Goal: Information Seeking & Learning: Learn about a topic

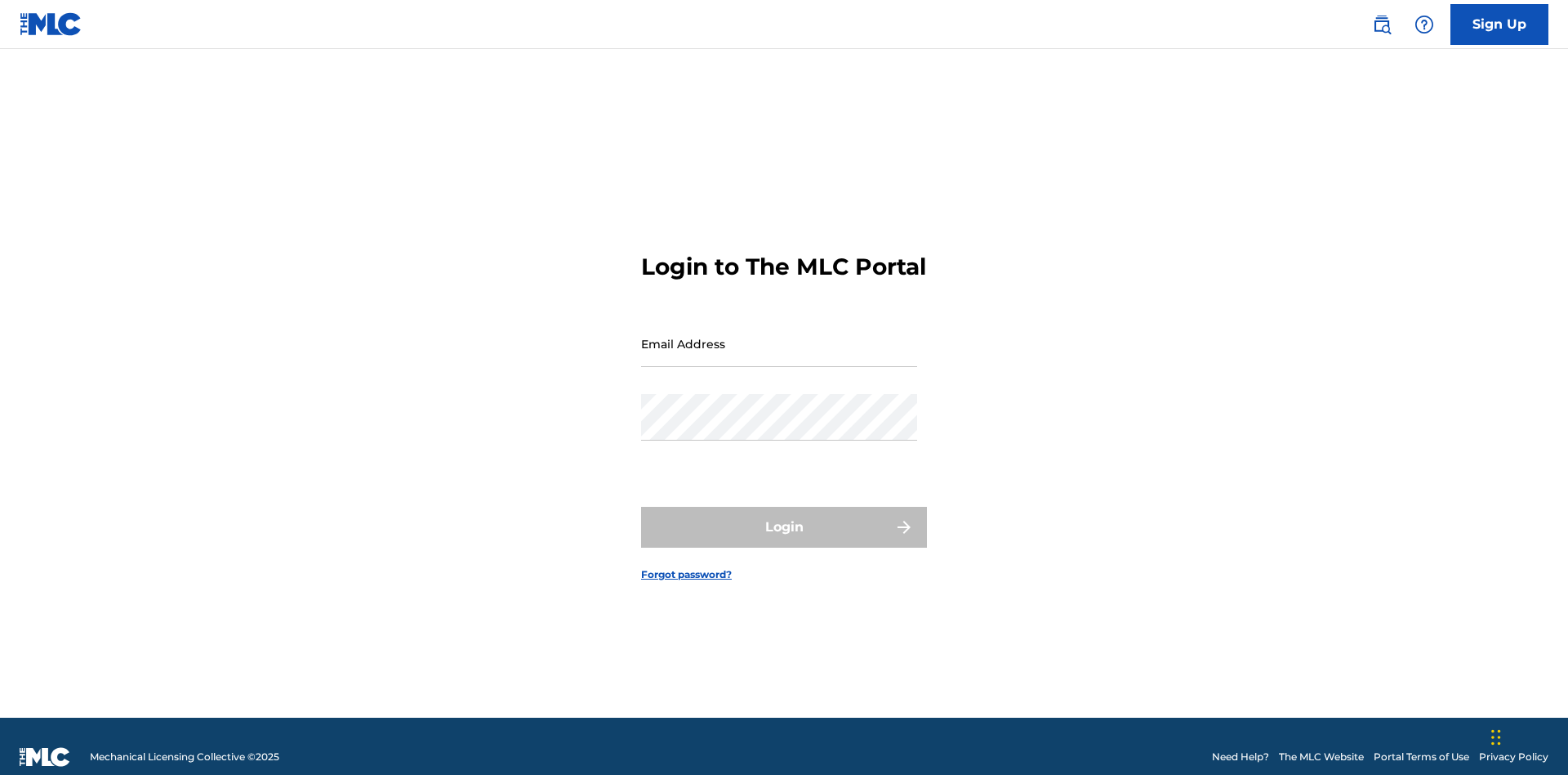
scroll to position [21, 0]
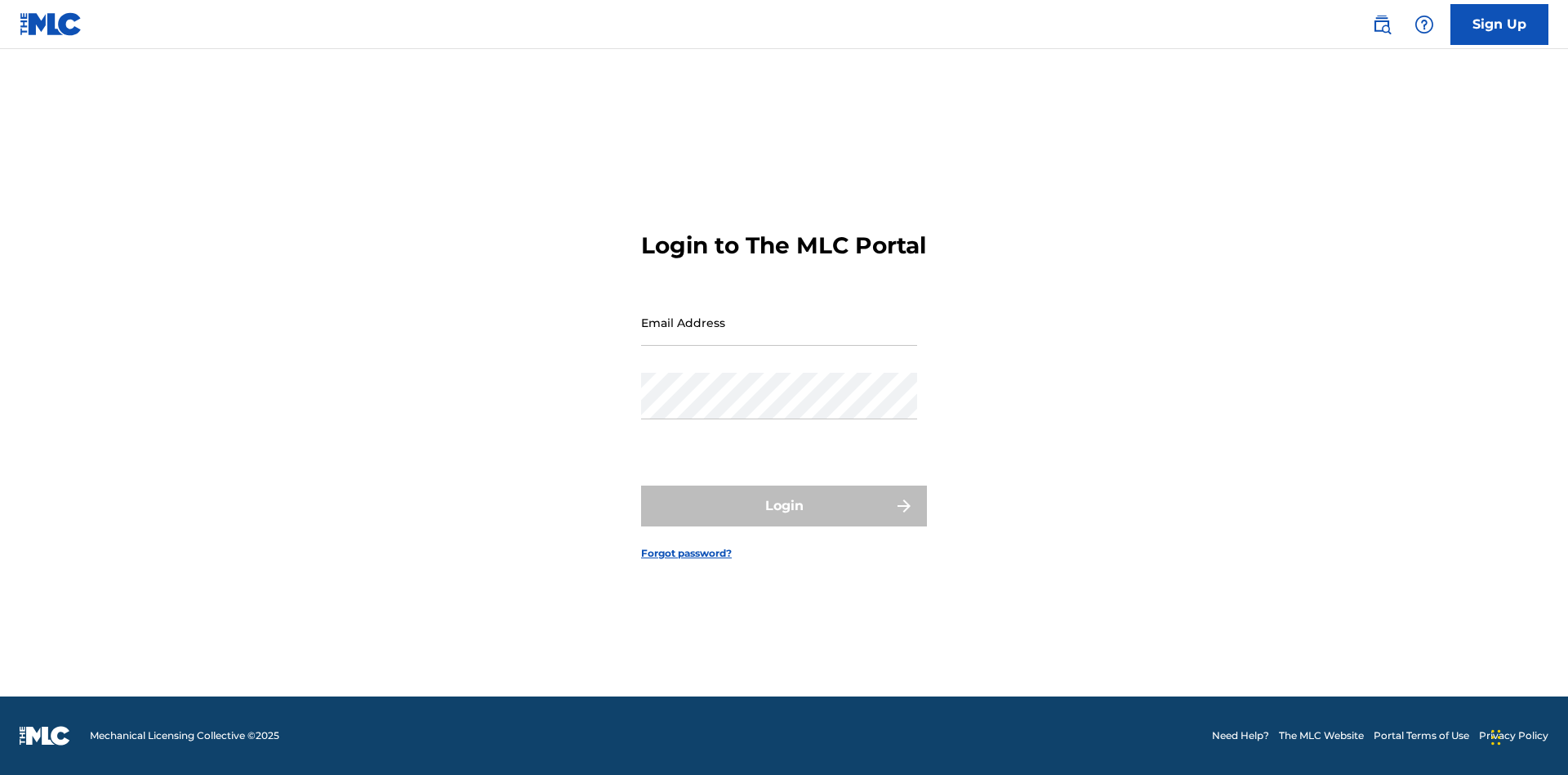
click at [779, 336] on input "Email Address" at bounding box center [779, 322] width 276 height 46
type input "[EMAIL_ADDRESS][DOMAIN_NAME]"
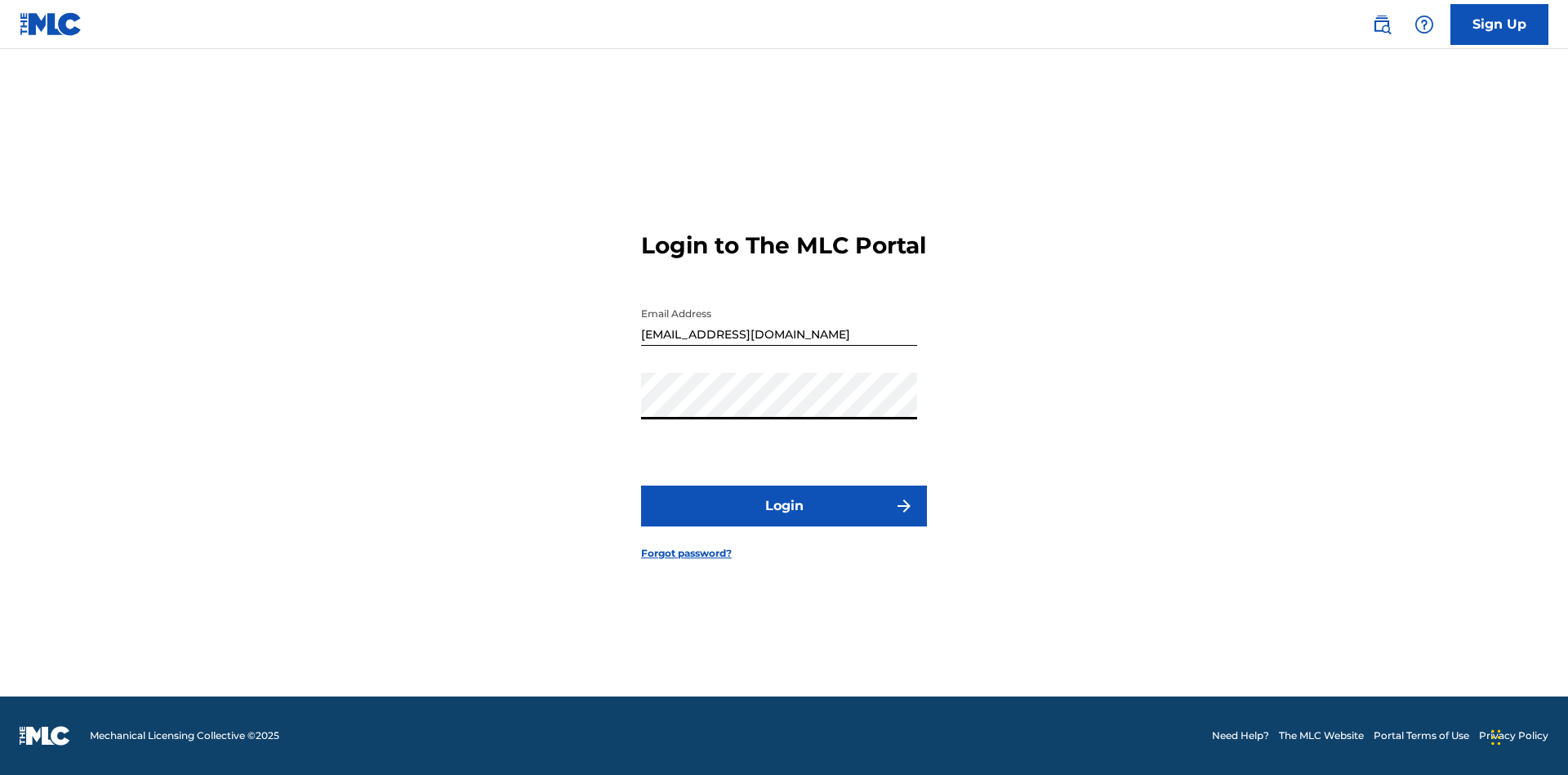
click at [784, 519] on button "Login" at bounding box center [784, 506] width 286 height 41
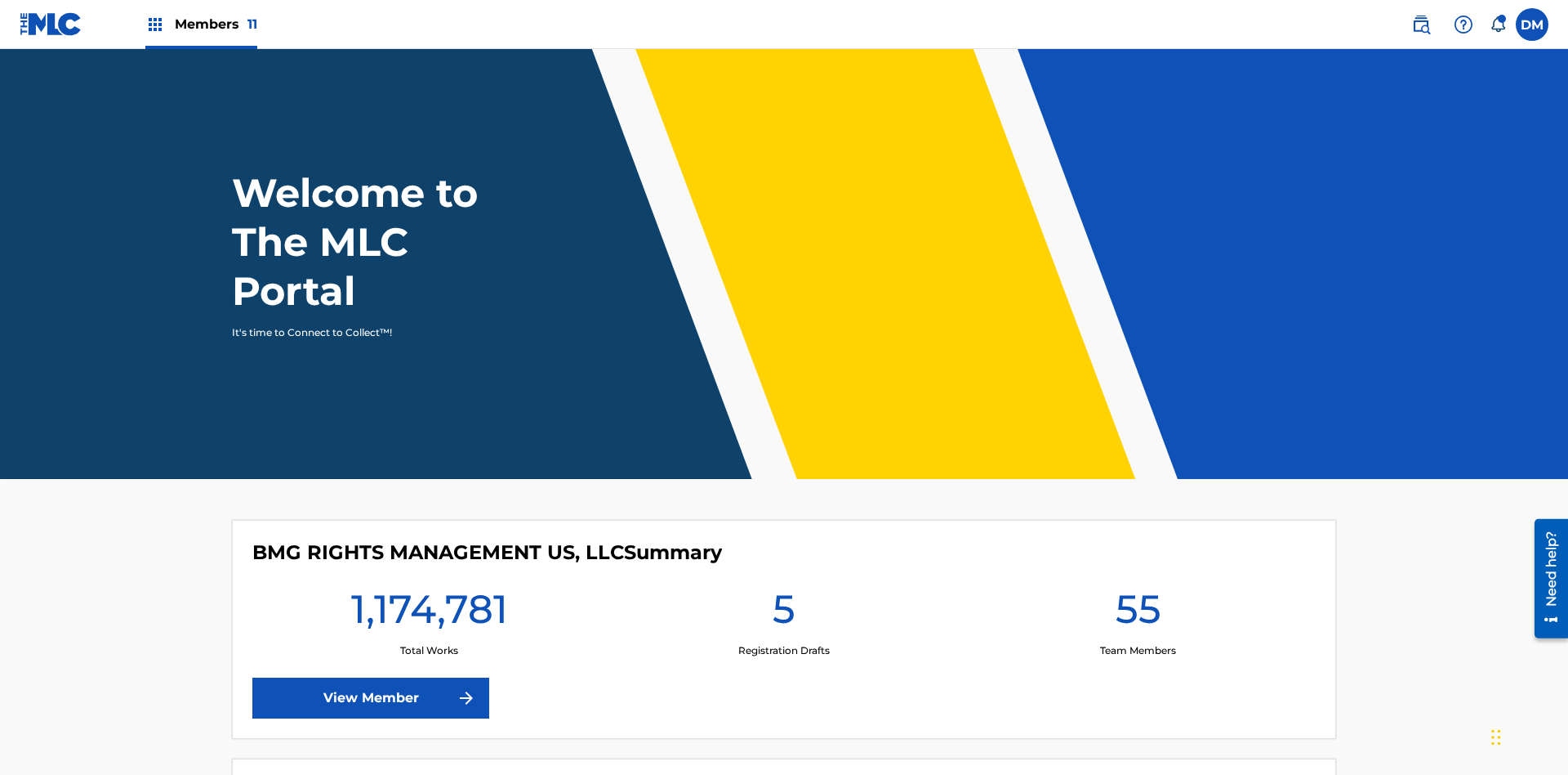
click at [201, 24] on span "Members 11" at bounding box center [215, 24] width 83 height 19
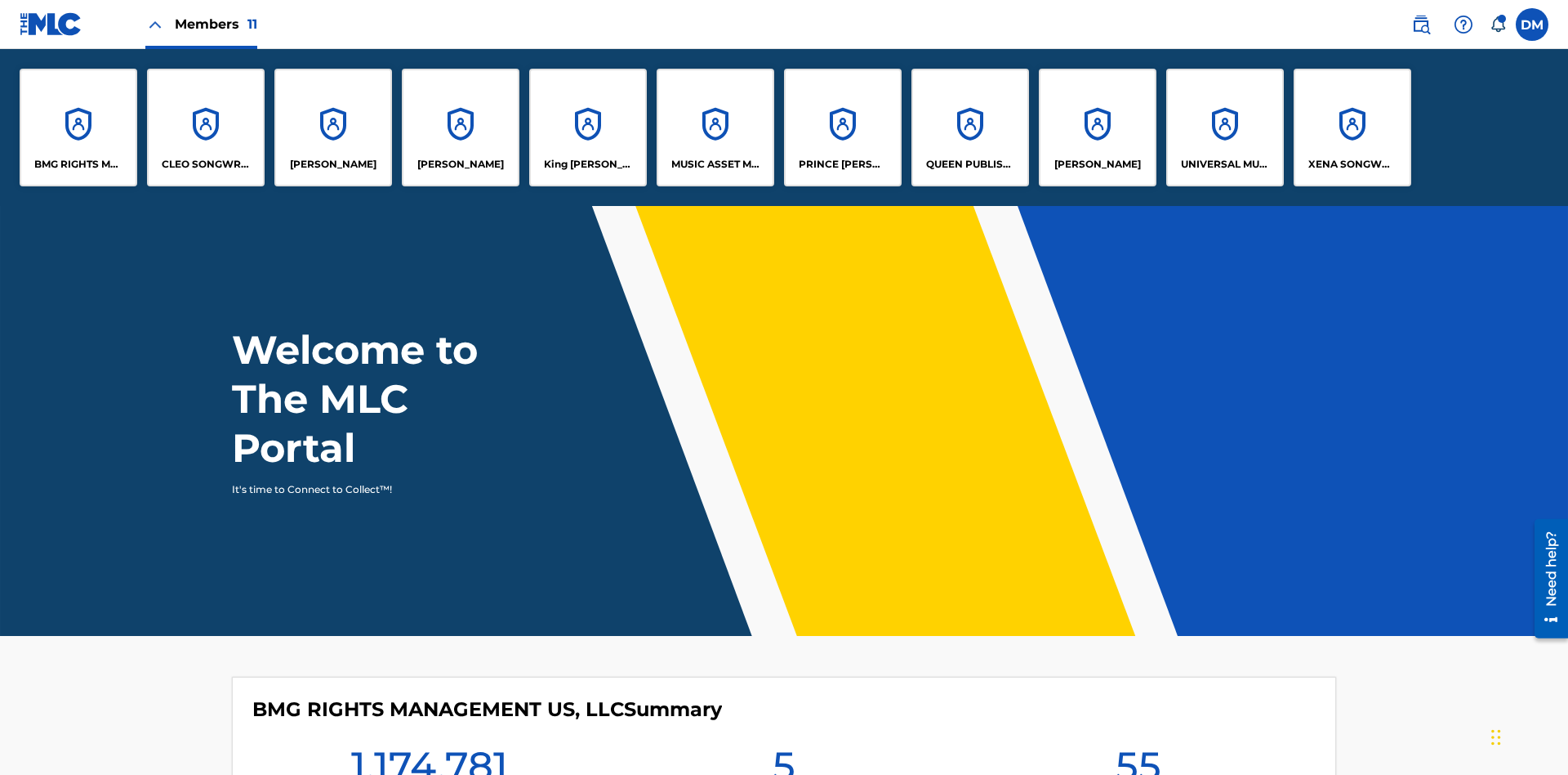
scroll to position [59, 0]
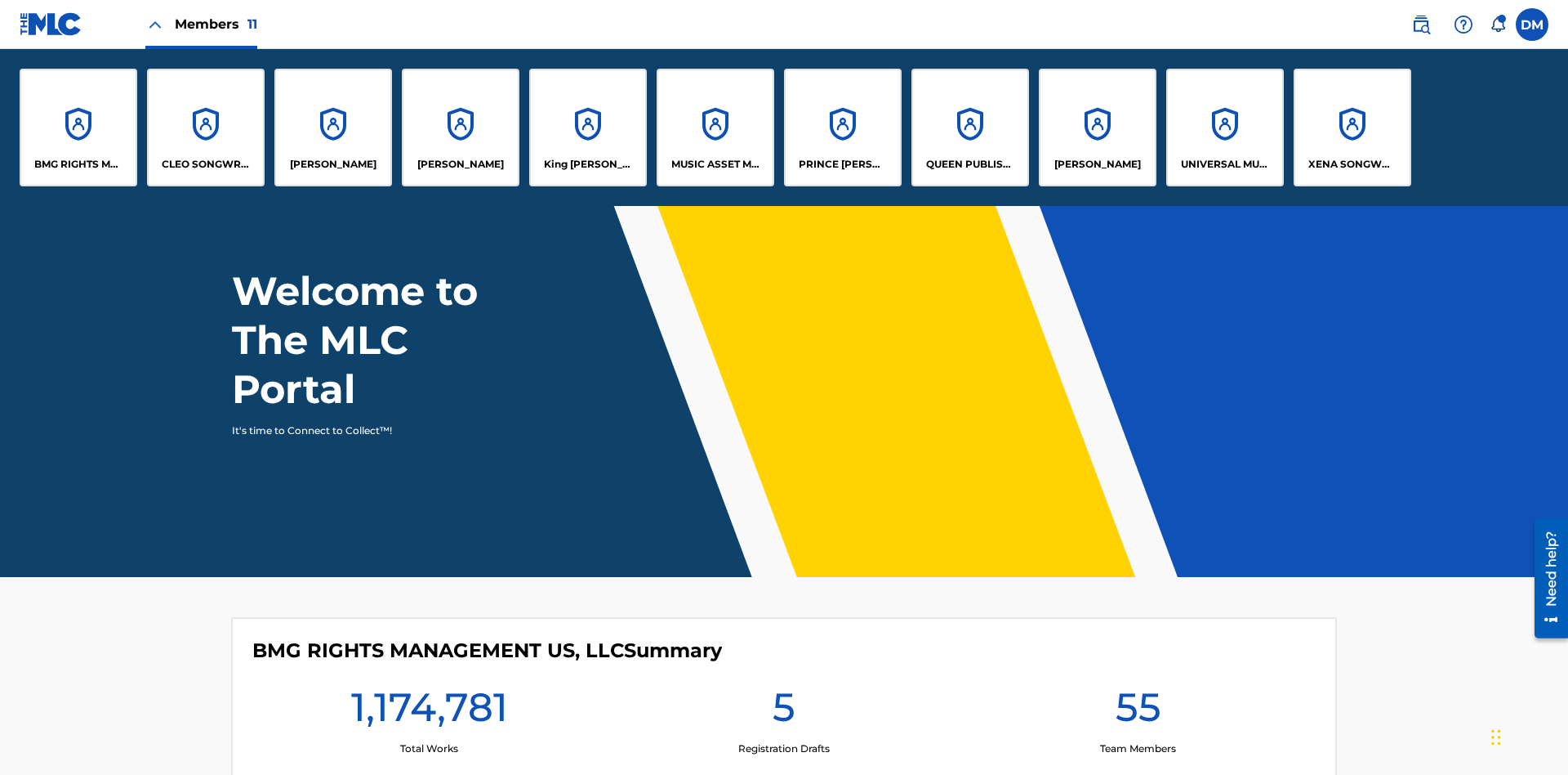
click at [588, 164] on p "King McTesterson" at bounding box center [589, 164] width 89 height 15
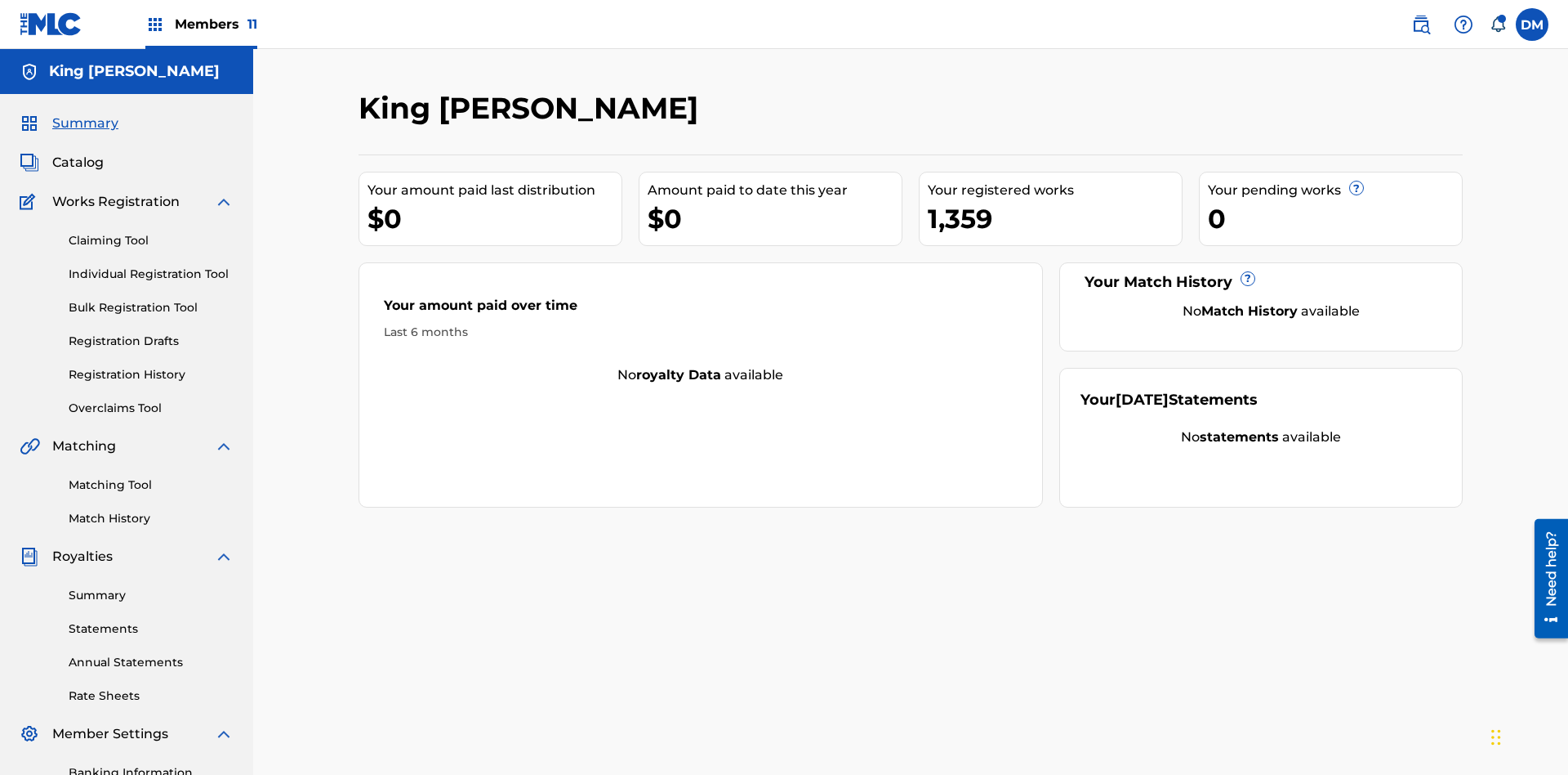
scroll to position [239, 0]
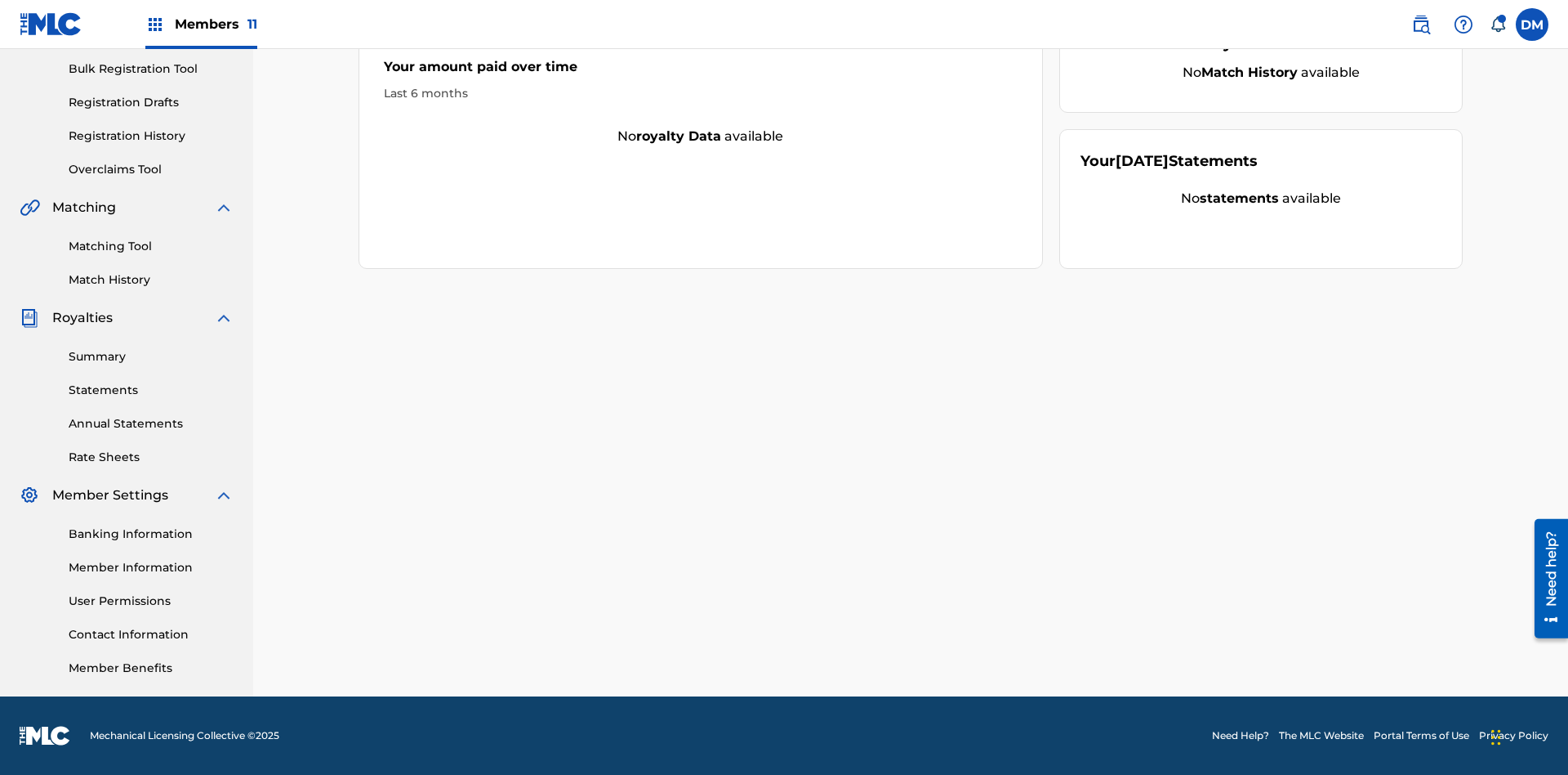
click at [151, 667] on link "Member Benefits" at bounding box center [150, 667] width 165 height 17
